Goal: Task Accomplishment & Management: Manage account settings

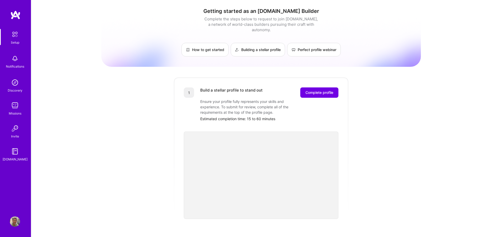
click at [14, 86] on img at bounding box center [15, 82] width 10 height 10
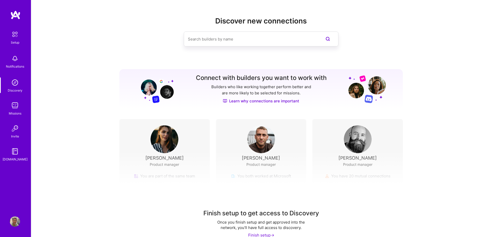
click at [16, 36] on img at bounding box center [15, 34] width 11 height 11
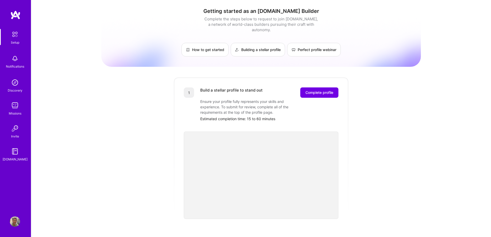
click at [16, 61] on img at bounding box center [15, 58] width 10 height 10
click at [14, 110] on img at bounding box center [15, 105] width 10 height 10
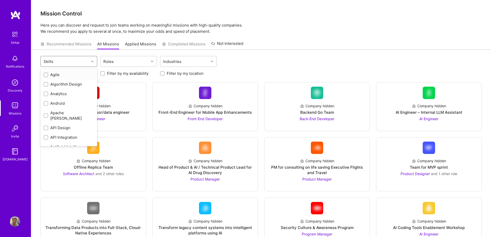
click at [75, 60] on div "Skills" at bounding box center [65, 61] width 48 height 10
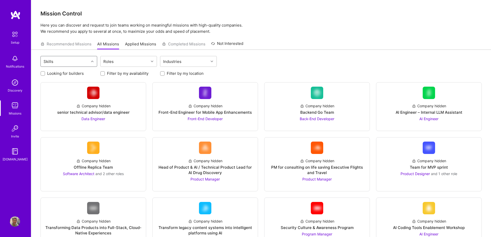
click at [75, 60] on div "Skills" at bounding box center [65, 61] width 48 height 10
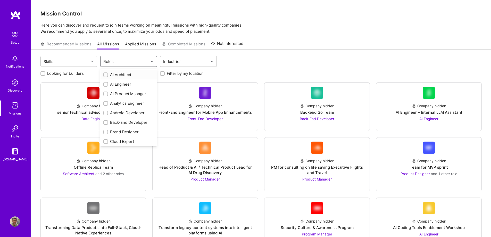
click at [151, 60] on icon at bounding box center [152, 61] width 3 height 3
click at [106, 122] on input "checkbox" at bounding box center [106, 123] width 4 height 4
checkbox input "true"
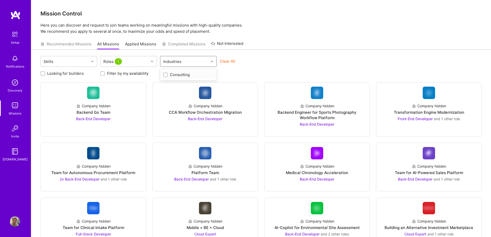
click at [199, 60] on div "Industries" at bounding box center [184, 61] width 48 height 10
click at [285, 61] on div "Skills Roles 1 Industries Clear All" at bounding box center [260, 62] width 441 height 12
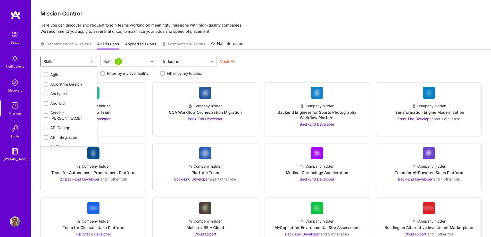
click at [58, 59] on div "Skills" at bounding box center [65, 61] width 48 height 10
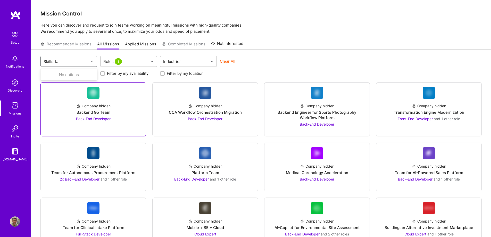
type input "l"
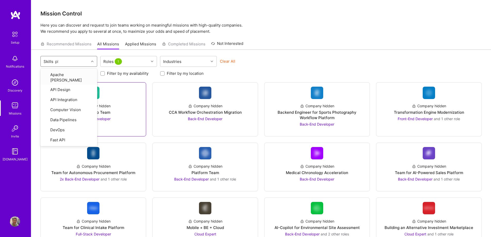
type input "php"
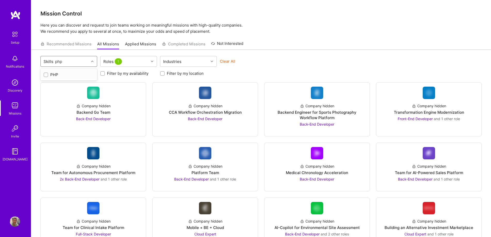
click at [44, 74] on div at bounding box center [46, 74] width 5 height 5
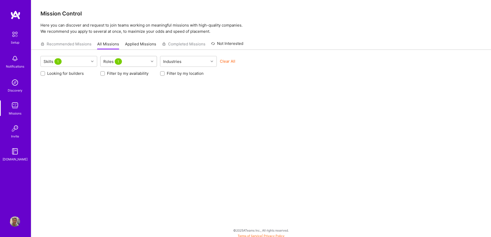
click at [110, 60] on div "Roles 1" at bounding box center [113, 61] width 22 height 7
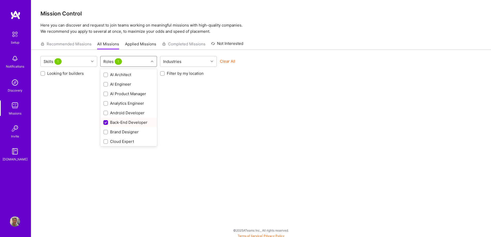
click at [106, 123] on input "checkbox" at bounding box center [106, 122] width 5 height 5
checkbox input "false"
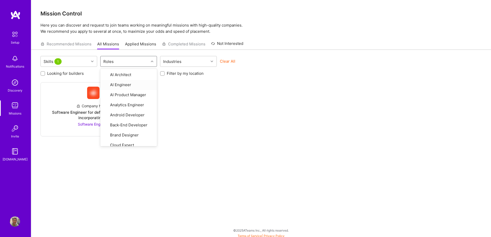
click at [238, 135] on div "Company hidden Software Engineer for defense SaaS project incorporating AI Soft…" at bounding box center [260, 109] width 441 height 54
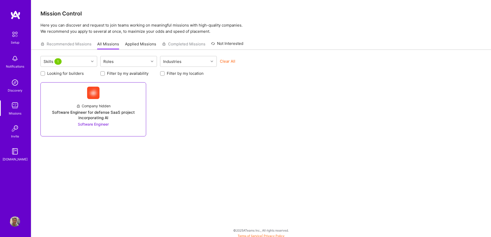
click at [95, 114] on div "Software Engineer for defense SaaS project incorporating AI" at bounding box center [93, 115] width 97 height 11
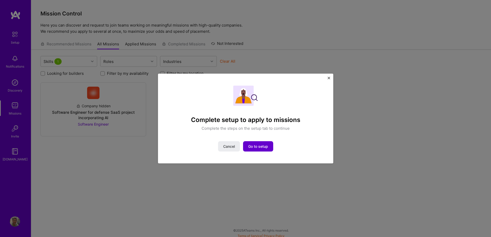
click at [264, 150] on button "Go to setup" at bounding box center [258, 146] width 30 height 10
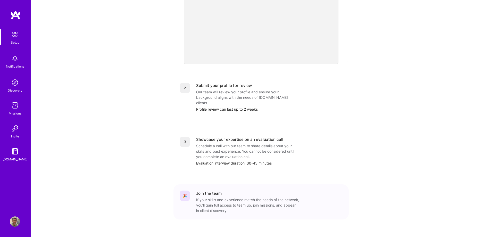
scroll to position [155, 0]
drag, startPoint x: 11, startPoint y: 102, endPoint x: 10, endPoint y: 95, distance: 7.1
click at [10, 96] on div "Setup Notifications Discovery Missions Invite [DOMAIN_NAME]" at bounding box center [15, 95] width 31 height 133
click at [16, 83] on img at bounding box center [15, 82] width 10 height 10
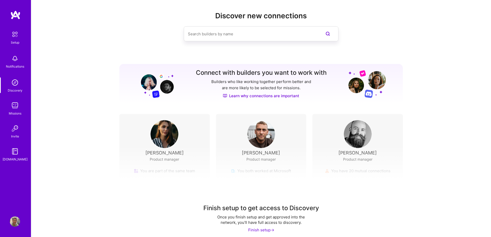
scroll to position [10, 0]
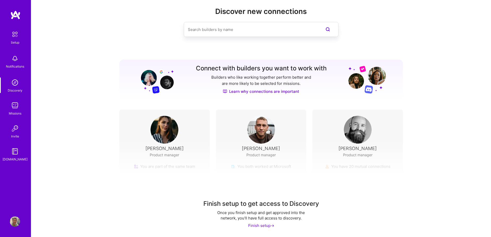
click at [263, 224] on div "Finish setup ->" at bounding box center [261, 225] width 26 height 5
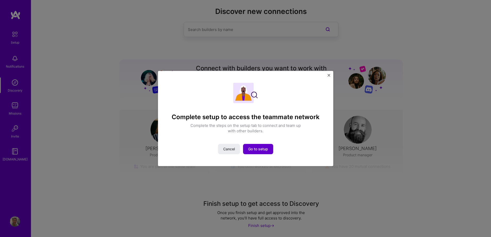
click at [262, 148] on span "Go to setup" at bounding box center [258, 148] width 20 height 5
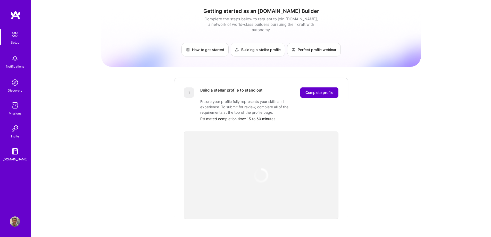
click at [325, 90] on span "Complete profile" at bounding box center [319, 92] width 28 height 5
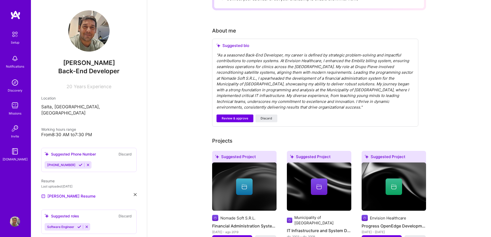
scroll to position [117, 0]
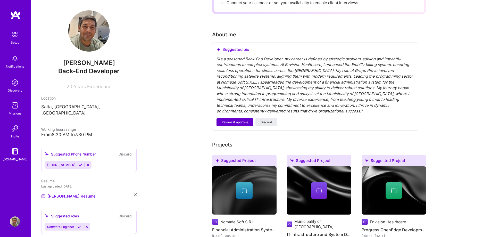
click at [237, 120] on span "Review & approve" at bounding box center [235, 122] width 27 height 5
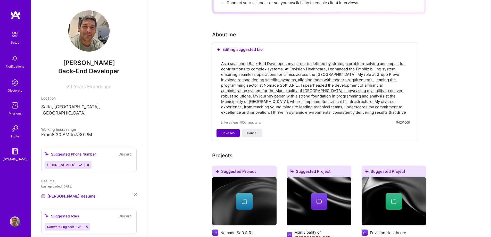
click at [228, 131] on span "Save bio" at bounding box center [228, 133] width 13 height 5
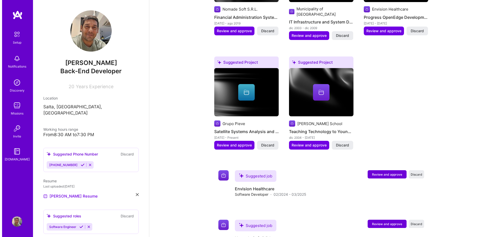
scroll to position [302, 0]
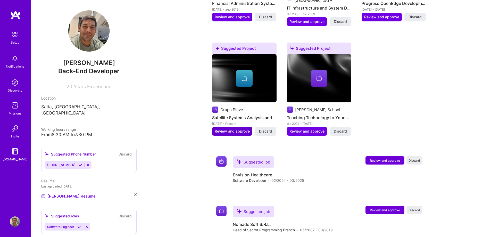
click at [233, 129] on span "Review and approve" at bounding box center [232, 131] width 35 height 5
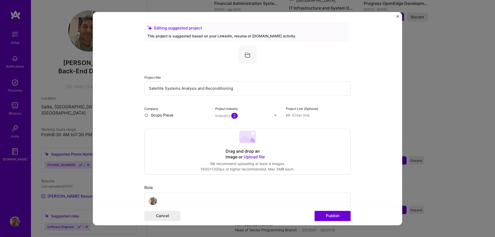
scroll to position [26, 0]
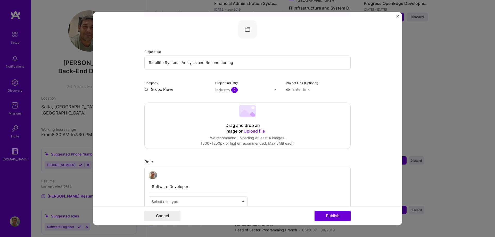
drag, startPoint x: 163, startPoint y: 62, endPoint x: 60, endPoint y: 55, distance: 103.6
click at [60, 55] on div "Editing suggested project This project is suggested based on your LinkedIn, res…" at bounding box center [247, 118] width 495 height 237
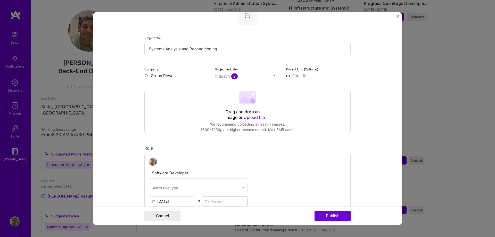
scroll to position [52, 0]
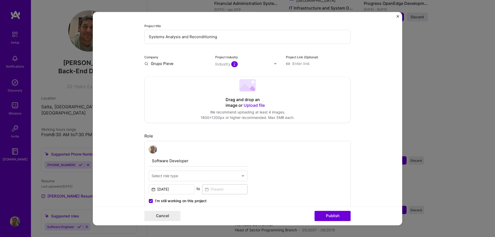
type input "Systems Analysis and Reconditioning"
click at [214, 176] on input "text" at bounding box center [194, 175] width 87 height 5
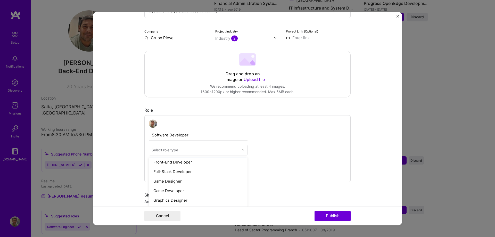
scroll to position [309, 0]
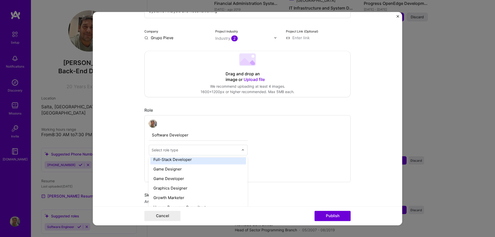
click at [167, 159] on div "Full-Stack Developer" at bounding box center [198, 160] width 96 height 10
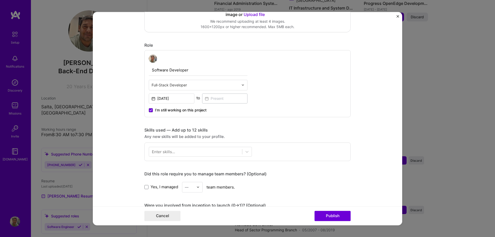
scroll to position [155, 0]
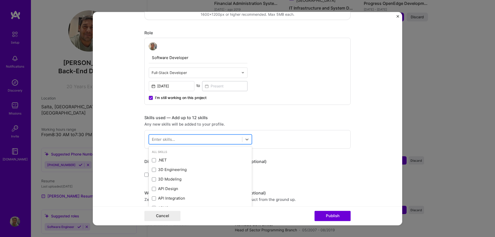
click at [215, 136] on div at bounding box center [195, 139] width 93 height 9
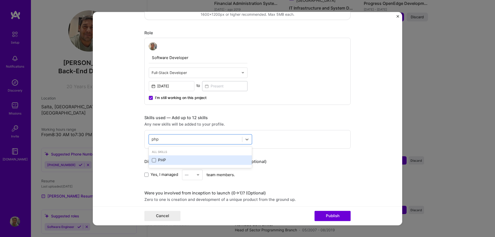
click at [152, 161] on span at bounding box center [154, 160] width 4 height 4
click at [0, 0] on input "checkbox" at bounding box center [0, 0] width 0 height 0
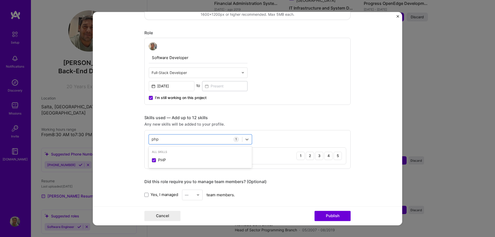
type input "php"
click at [298, 176] on div "Editing suggested project This project is suggested based on your LinkedIn, res…" at bounding box center [247, 145] width 206 height 554
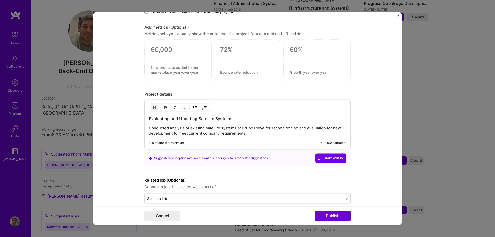
scroll to position [380, 0]
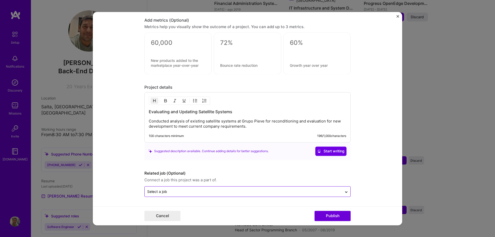
click at [194, 189] on input "text" at bounding box center [243, 191] width 192 height 5
click at [338, 216] on button "Publish" at bounding box center [332, 216] width 36 height 10
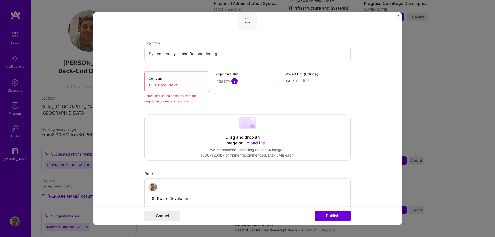
scroll to position [34, 0]
click at [181, 85] on input "Grupo Pieve" at bounding box center [177, 85] width 56 height 5
drag, startPoint x: 190, startPoint y: 86, endPoint x: 144, endPoint y: 86, distance: 45.9
click at [144, 86] on div "Company Grupo Pieve" at bounding box center [176, 82] width 65 height 21
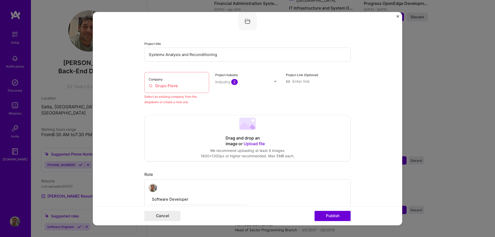
click at [211, 86] on div "Company Grupo Pieve Select an existing company from the dropdown or create a ne…" at bounding box center [247, 88] width 206 height 33
click at [167, 85] on input "Grupo Pieve" at bounding box center [177, 85] width 56 height 5
drag, startPoint x: 192, startPoint y: 86, endPoint x: 81, endPoint y: 84, distance: 111.1
click at [81, 84] on div "Editing suggested project This project is suggested based on your LinkedIn, res…" at bounding box center [247, 118] width 495 height 237
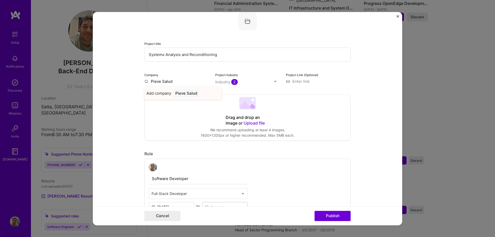
type input "Pieve Salud"
click at [190, 96] on div "Pieve Salud" at bounding box center [186, 93] width 26 height 9
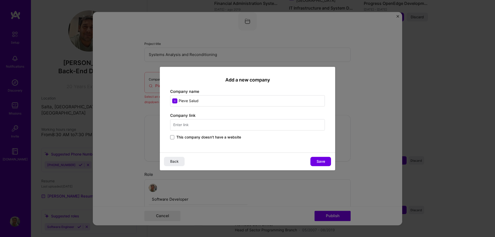
click at [199, 126] on div "Company link This company doesn't have a website" at bounding box center [247, 127] width 155 height 28
type input "p"
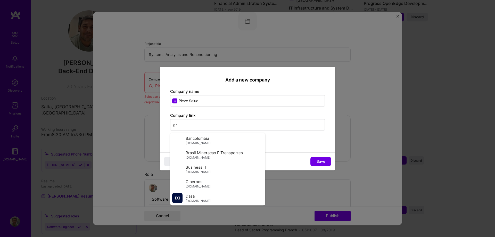
type input "g"
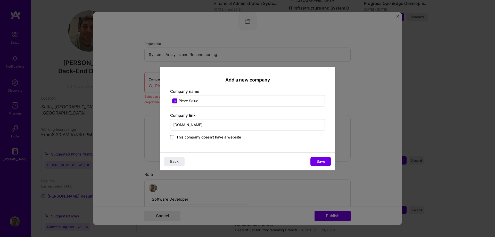
type input "[DOMAIN_NAME]"
drag, startPoint x: 200, startPoint y: 100, endPoint x: 178, endPoint y: 101, distance: 22.2
click at [178, 101] on input "Pieve Salud" at bounding box center [247, 100] width 155 height 11
type input "G"
type input "Grupo Pieve"
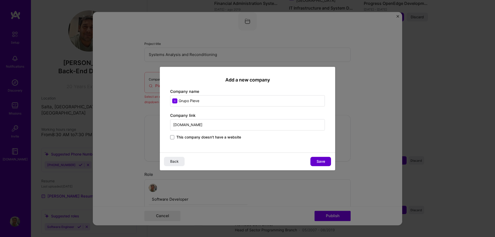
click at [314, 166] on button "Save" at bounding box center [320, 161] width 21 height 9
type input "Grupo Pieve"
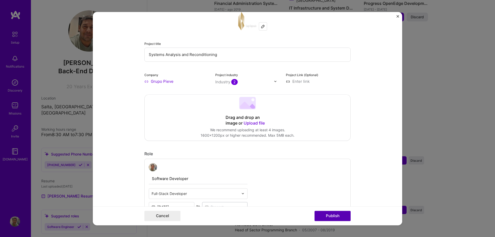
click at [327, 215] on button "Publish" at bounding box center [332, 216] width 36 height 10
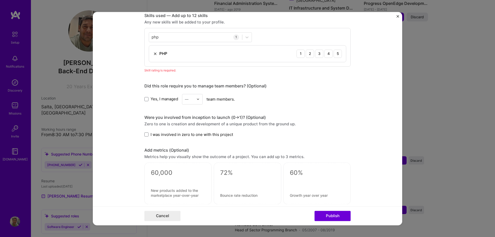
scroll to position [258, 0]
click at [185, 54] on div "PHP 1 2 3 4 5" at bounding box center [247, 52] width 197 height 16
drag, startPoint x: 156, startPoint y: 52, endPoint x: 167, endPoint y: 53, distance: 11.1
click at [167, 53] on div "PHP 1 2 3 4 5" at bounding box center [247, 52] width 197 height 16
click at [326, 52] on div "4" at bounding box center [328, 52] width 8 height 8
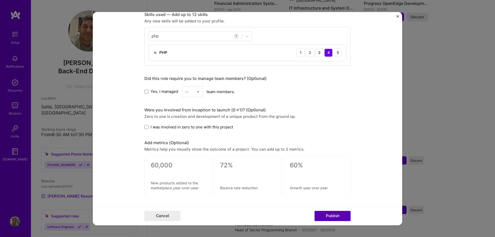
click at [326, 213] on button "Publish" at bounding box center [332, 216] width 36 height 10
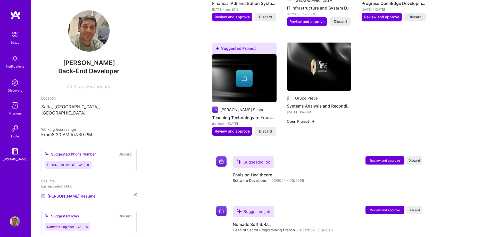
click at [232, 129] on span "Review and approve" at bounding box center [232, 131] width 35 height 5
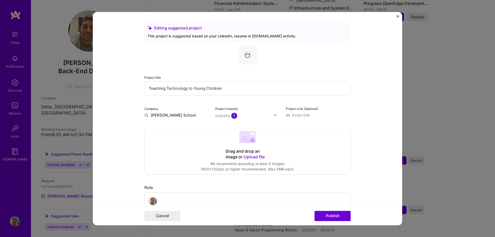
click at [314, 113] on input at bounding box center [318, 114] width 65 height 5
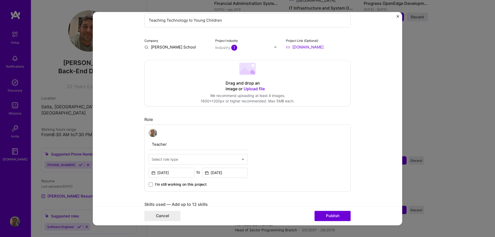
scroll to position [77, 0]
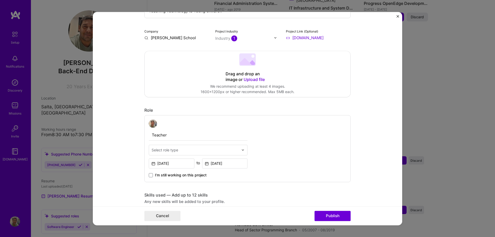
type input "[URL][DOMAIN_NAME]"
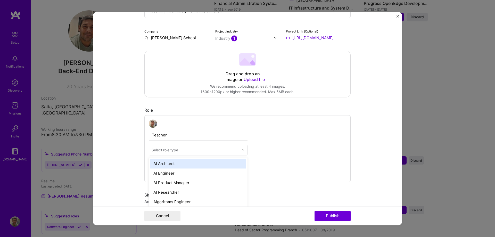
click at [239, 151] on div "Select role type" at bounding box center [195, 150] width 92 height 10
type input "t"
type input "p"
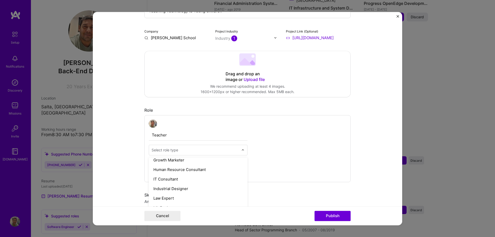
scroll to position [356, 0]
click at [169, 170] on div "IT Consultant" at bounding box center [198, 170] width 96 height 10
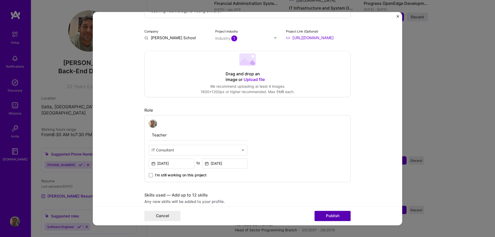
click at [340, 214] on button "Publish" at bounding box center [332, 216] width 36 height 10
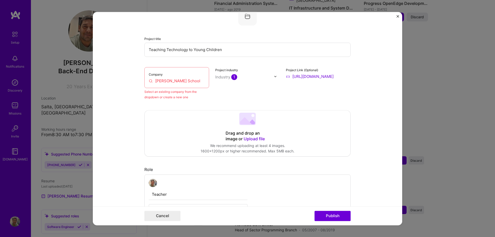
scroll to position [34, 0]
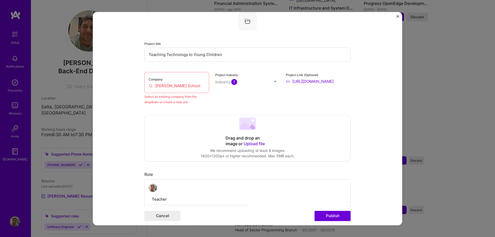
click at [175, 85] on input "[PERSON_NAME] School" at bounding box center [177, 85] width 56 height 5
click at [193, 86] on input "[PERSON_NAME] School" at bounding box center [177, 85] width 56 height 5
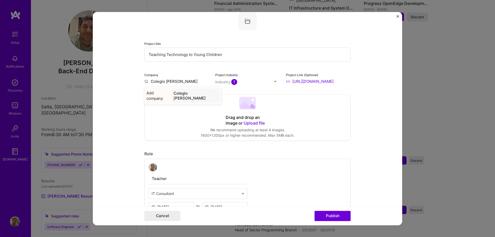
type input "Colegio [PERSON_NAME]"
click at [190, 93] on div "Colegio [PERSON_NAME]" at bounding box center [195, 96] width 48 height 14
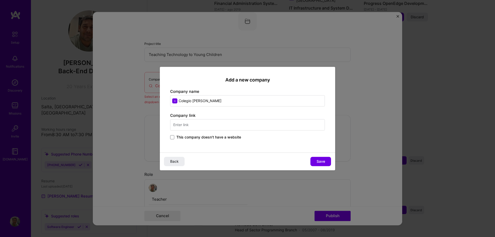
click at [192, 125] on input "text" at bounding box center [247, 124] width 155 height 11
type input "[DOMAIN_NAME]"
click at [326, 161] on button "Save" at bounding box center [320, 161] width 21 height 9
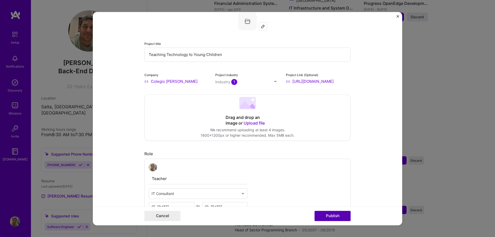
click at [332, 215] on button "Publish" at bounding box center [332, 216] width 36 height 10
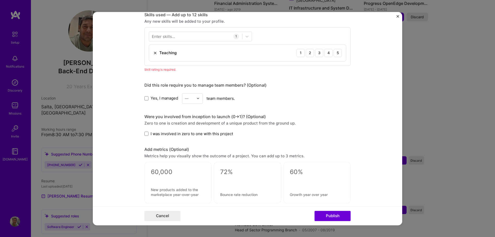
scroll to position [258, 0]
click at [327, 53] on div "4" at bounding box center [328, 52] width 8 height 8
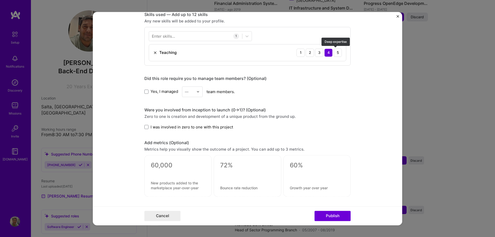
click at [340, 53] on div "Teaching 1 2 3 4 5" at bounding box center [247, 52] width 197 height 16
drag, startPoint x: 338, startPoint y: 52, endPoint x: 338, endPoint y: 55, distance: 2.6
click at [338, 52] on div "5" at bounding box center [337, 52] width 8 height 8
click at [334, 215] on button "Publish" at bounding box center [332, 216] width 36 height 10
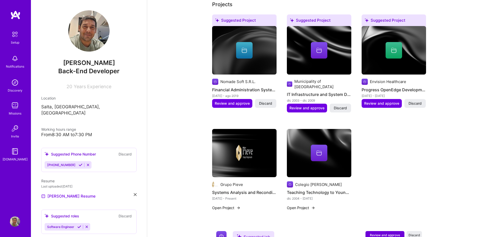
scroll to position [205, 0]
